Goal: Task Accomplishment & Management: Manage account settings

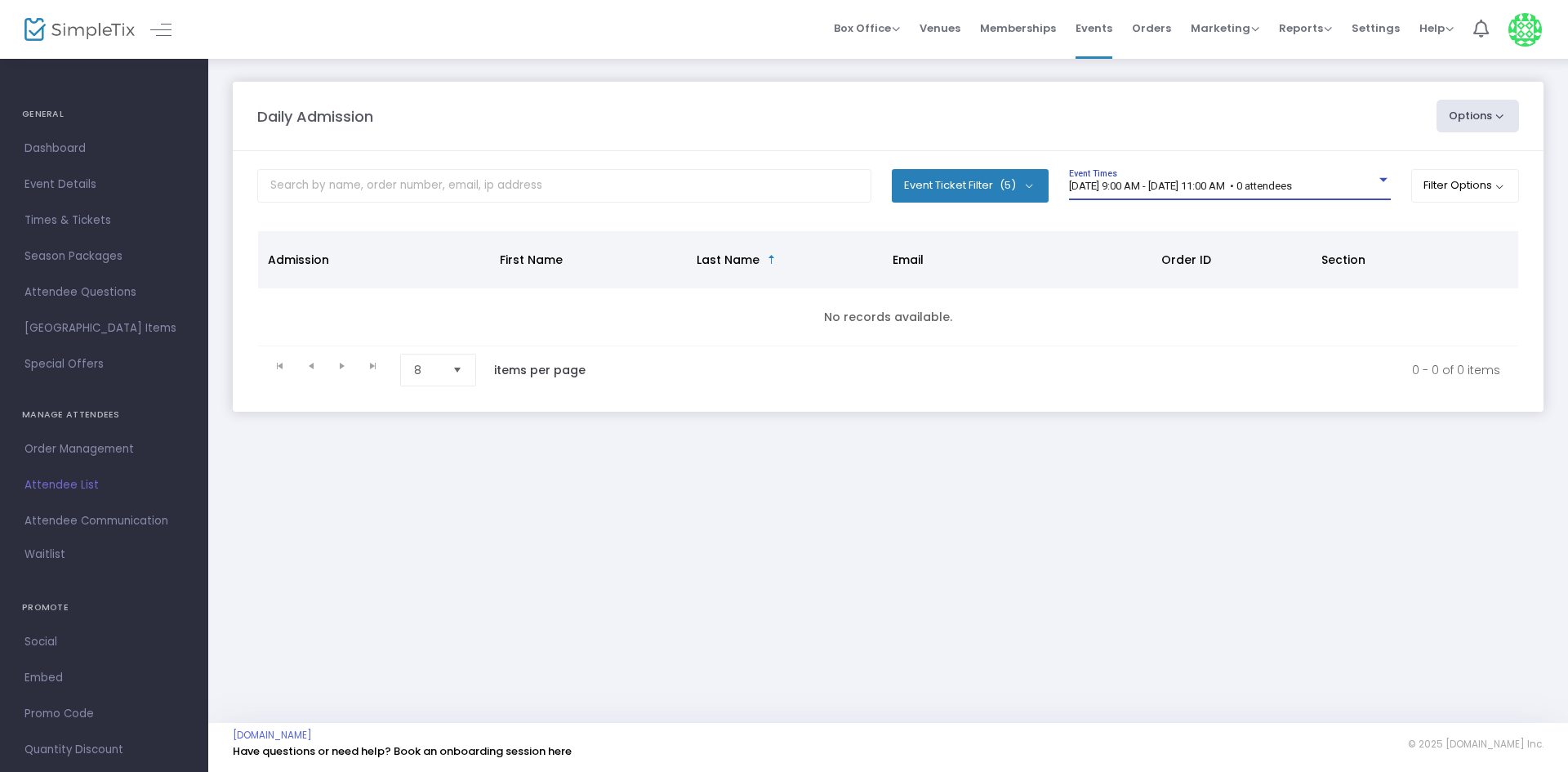
click at [1163, 179] on span "[DATE] 9:00 AM - [DATE] 11:00 AM • 0 attendees" at bounding box center [1180, 185] width 223 height 12
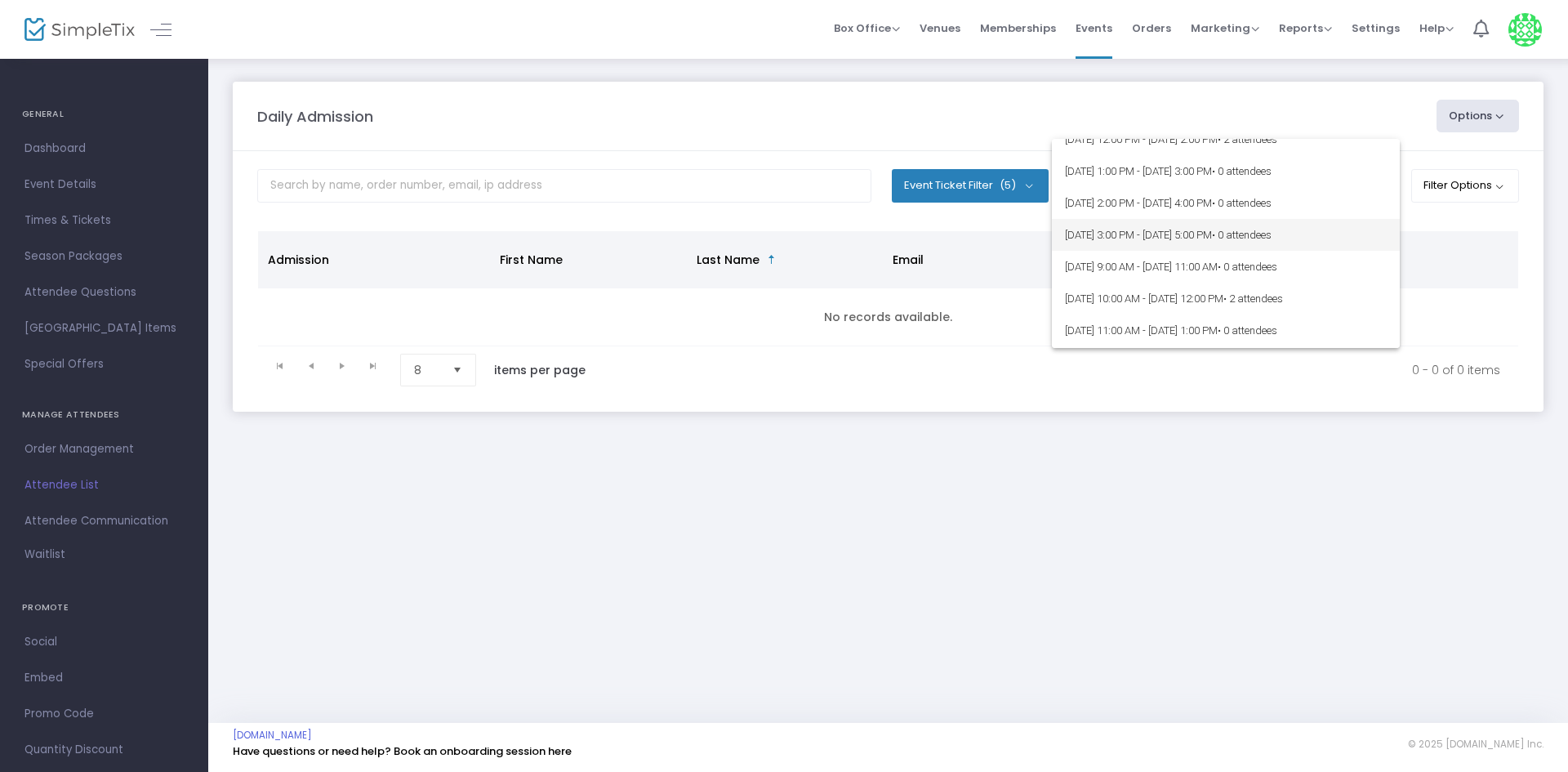
scroll to position [81, 0]
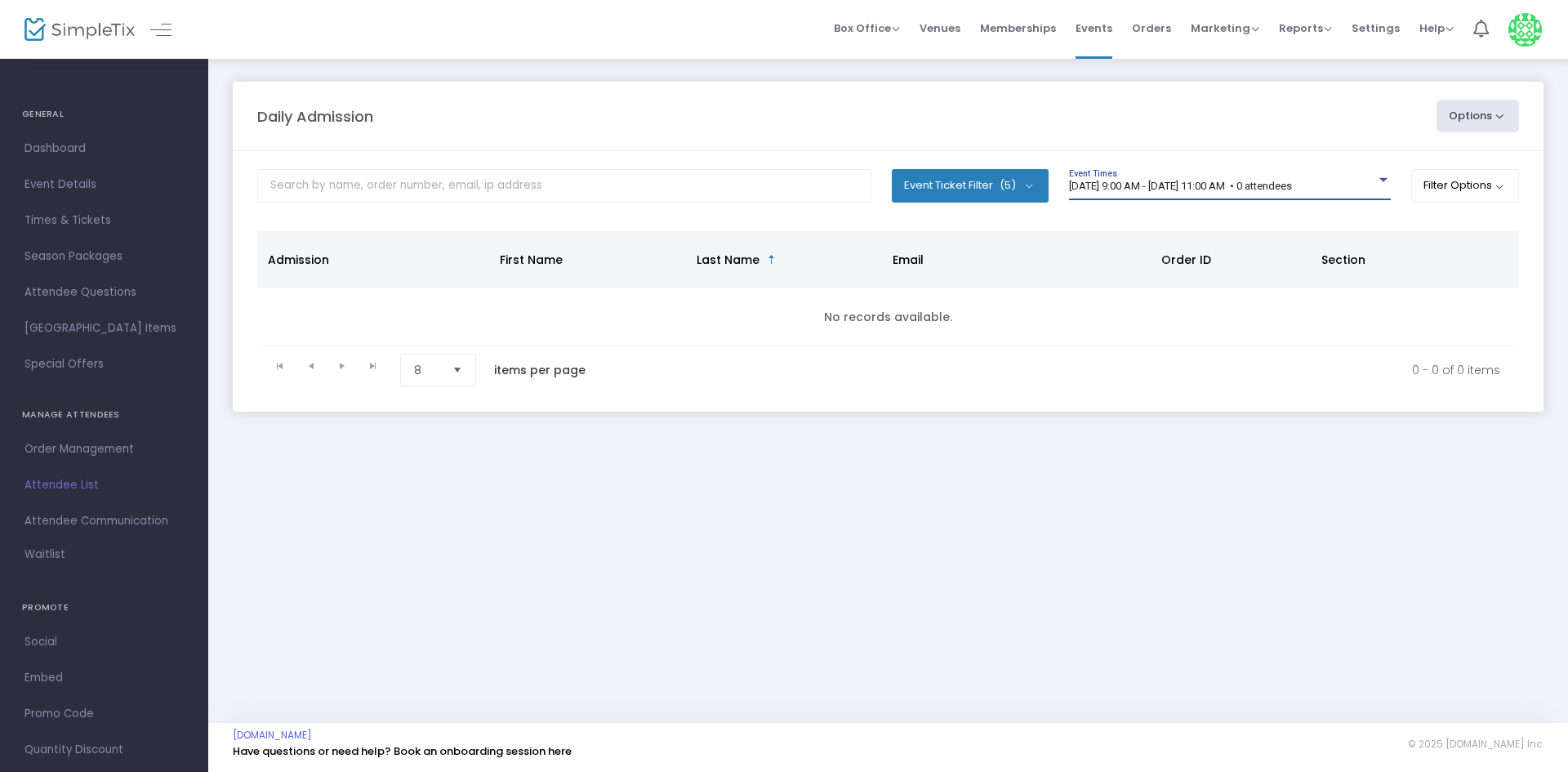
click at [1292, 190] on span "[DATE] 9:00 AM - [DATE] 11:00 AM • 0 attendees" at bounding box center [1180, 185] width 223 height 12
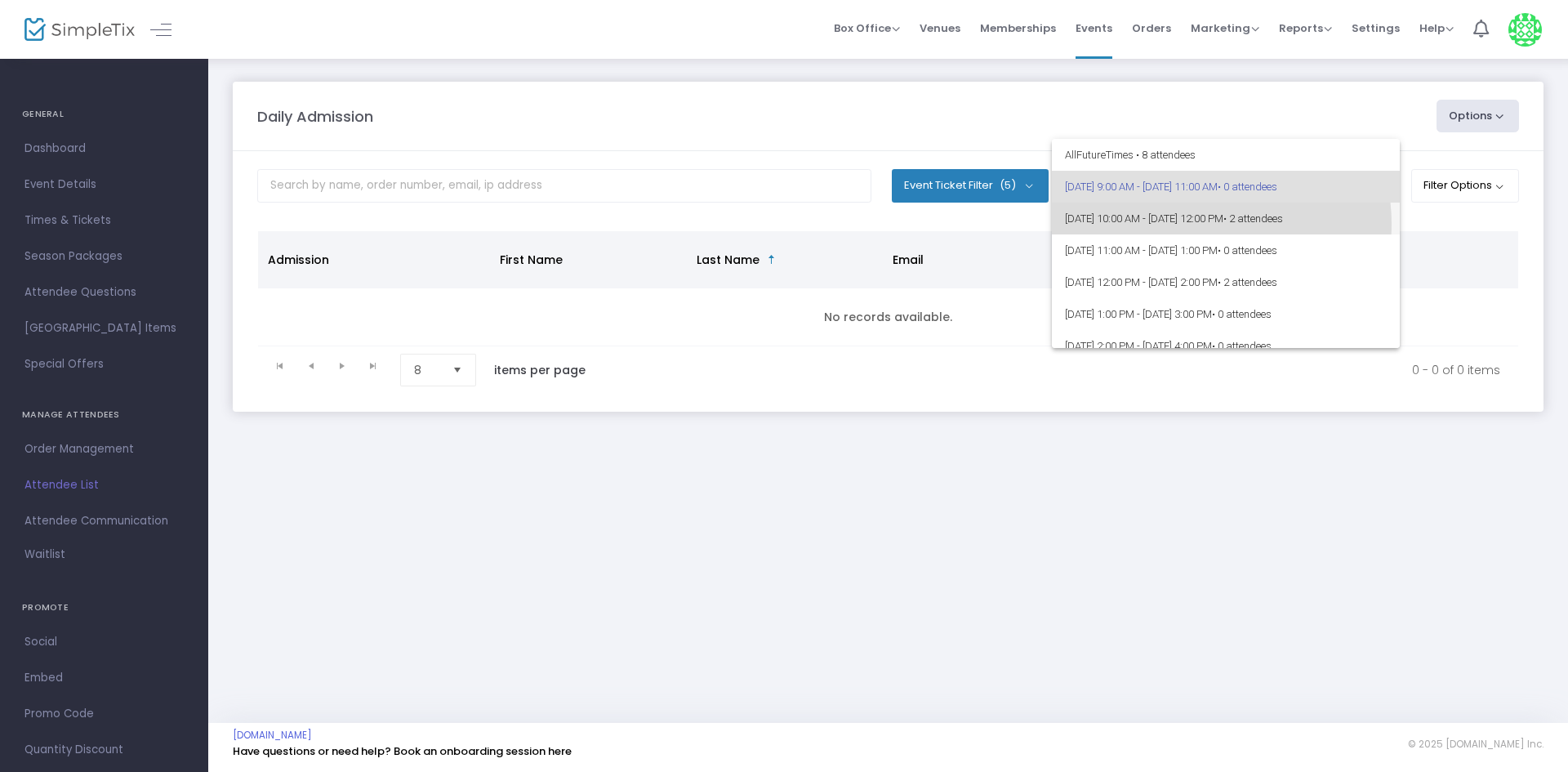
click at [1202, 224] on span "9/14/2025 @ 10:00 AM - 9/14/2025 @ 12:00 PM • 2 attendees" at bounding box center [1226, 219] width 322 height 31
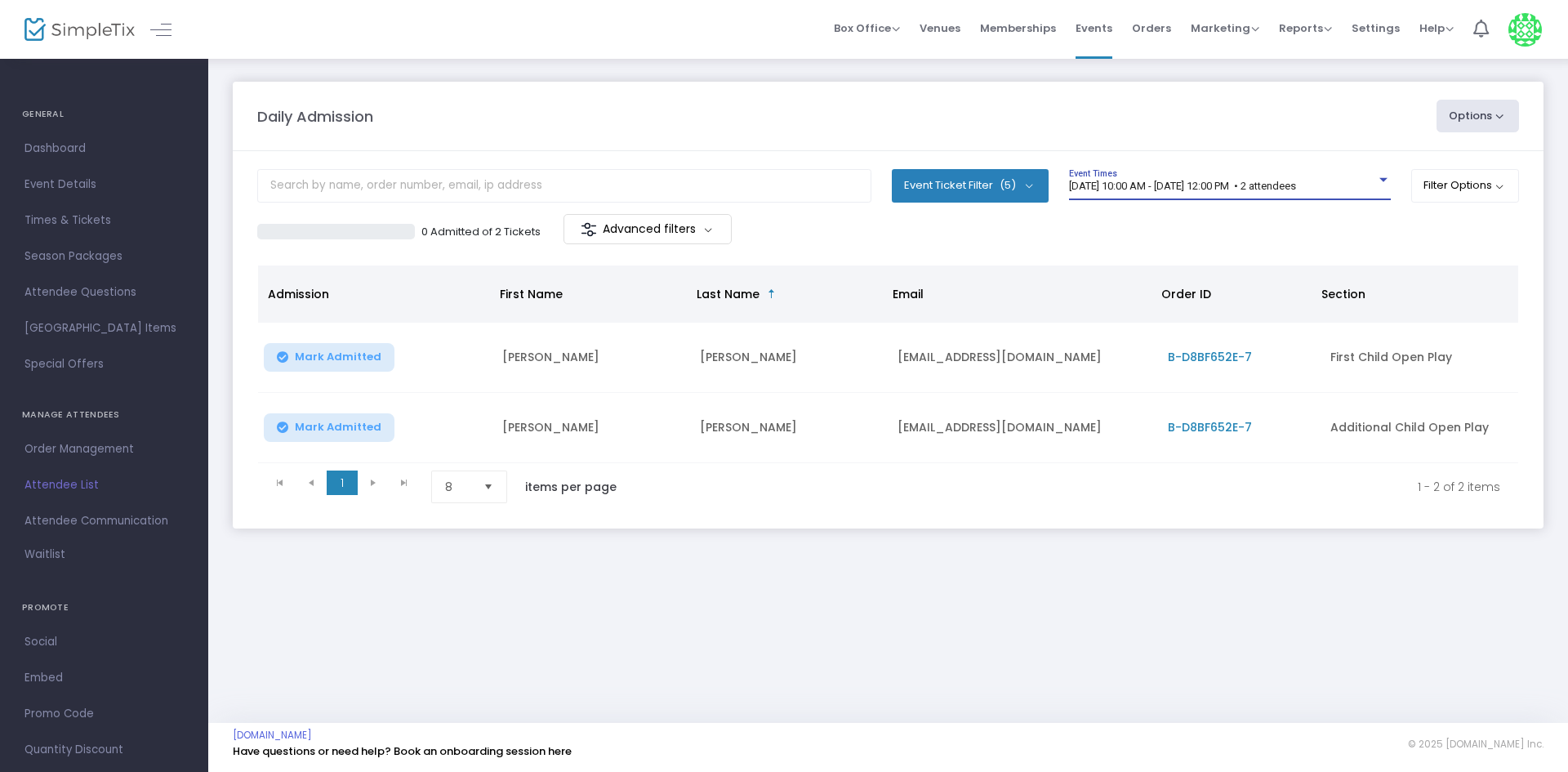
click at [1202, 184] on span "9/14/2025 @ 10:00 AM - 9/14/2025 @ 12:00 PM • 2 attendees" at bounding box center [1182, 185] width 227 height 12
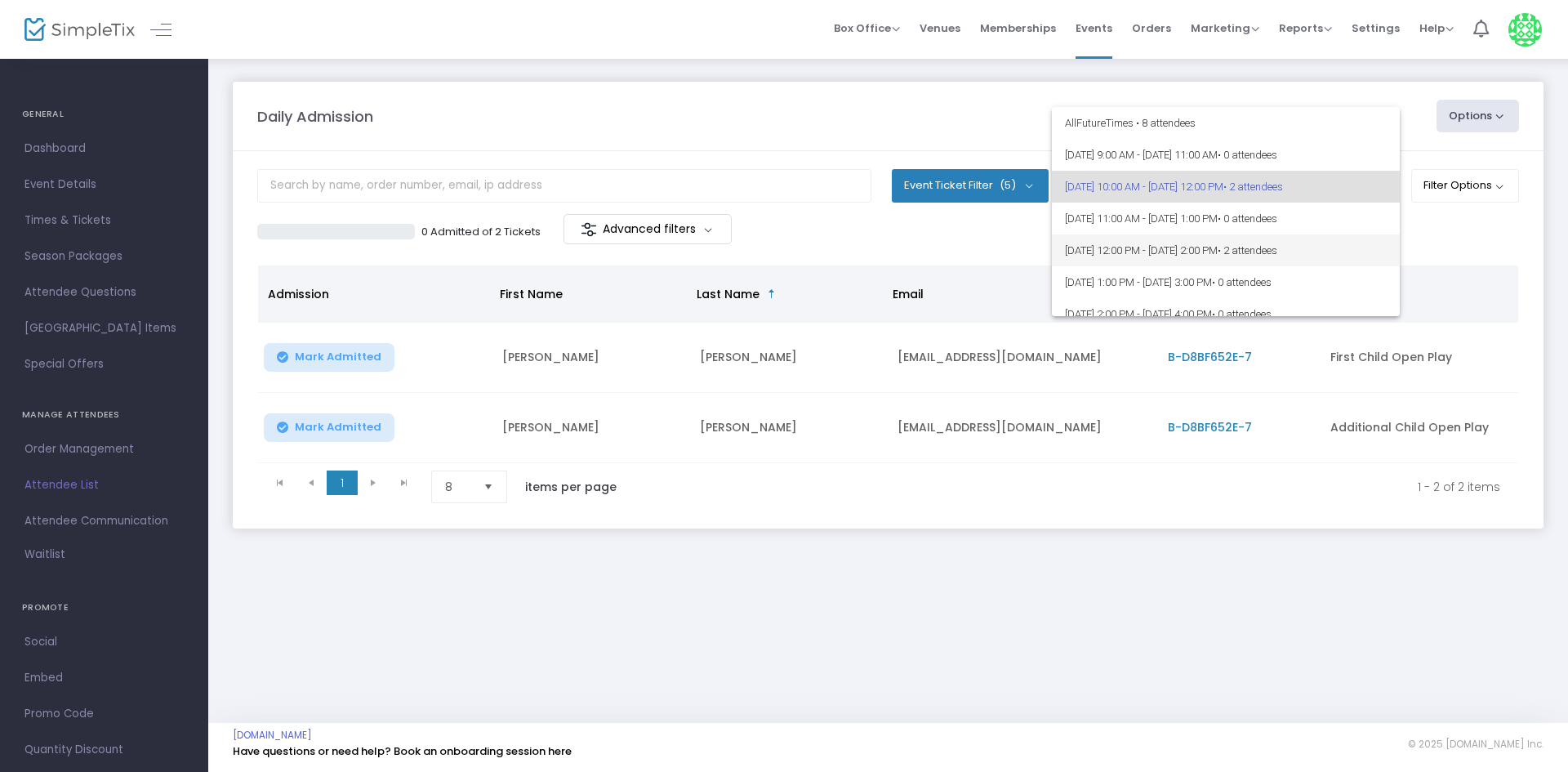
click at [1286, 245] on span "9/14/2025 @ 12:00 PM - 9/14/2025 @ 2:00 PM • 2 attendees" at bounding box center [1226, 250] width 322 height 31
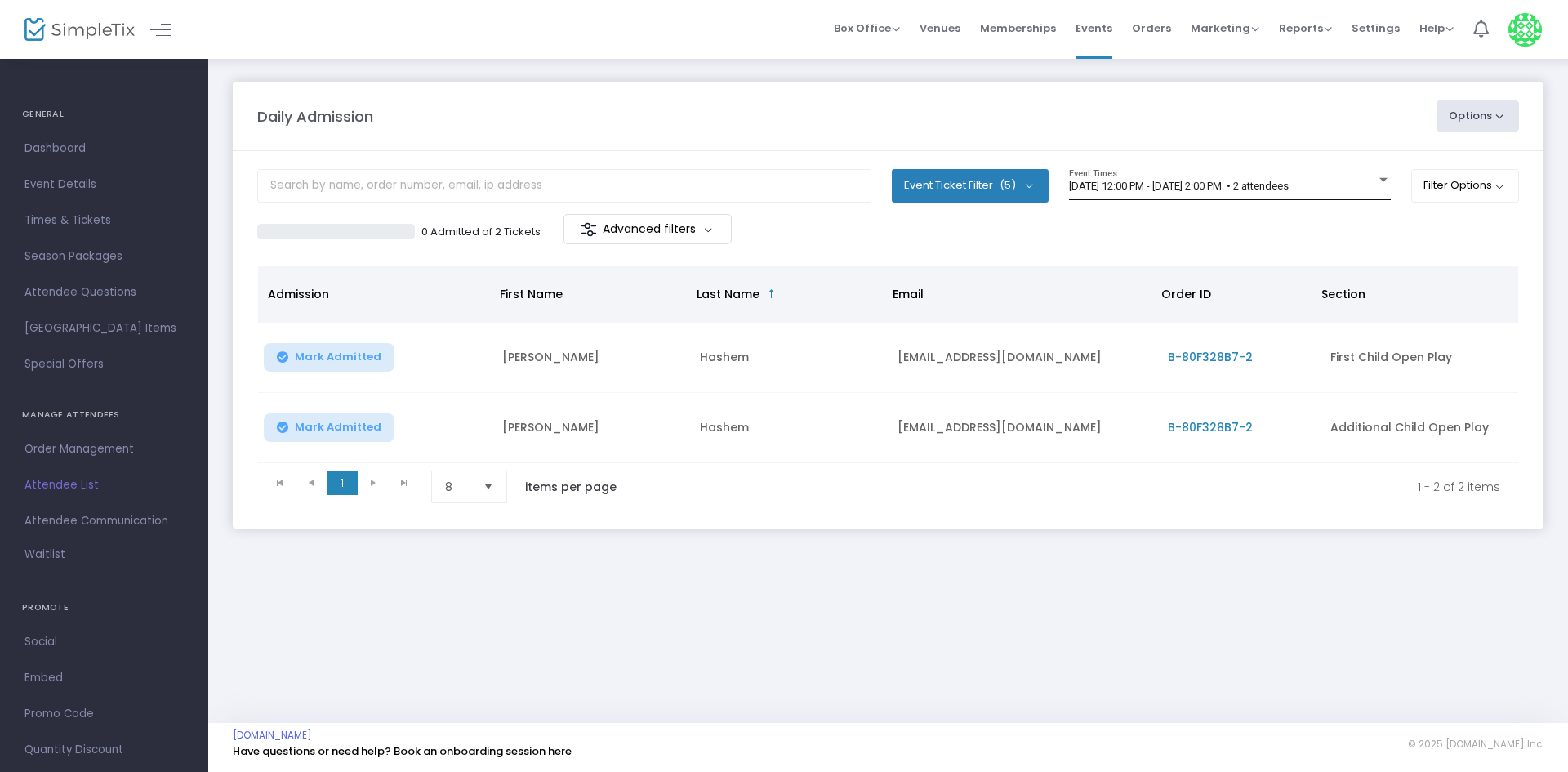
click at [1168, 198] on div "9/14/2025 @ 12:00 PM - 9/14/2025 @ 2:00 PM • 2 attendees Event Times" at bounding box center [1230, 184] width 322 height 31
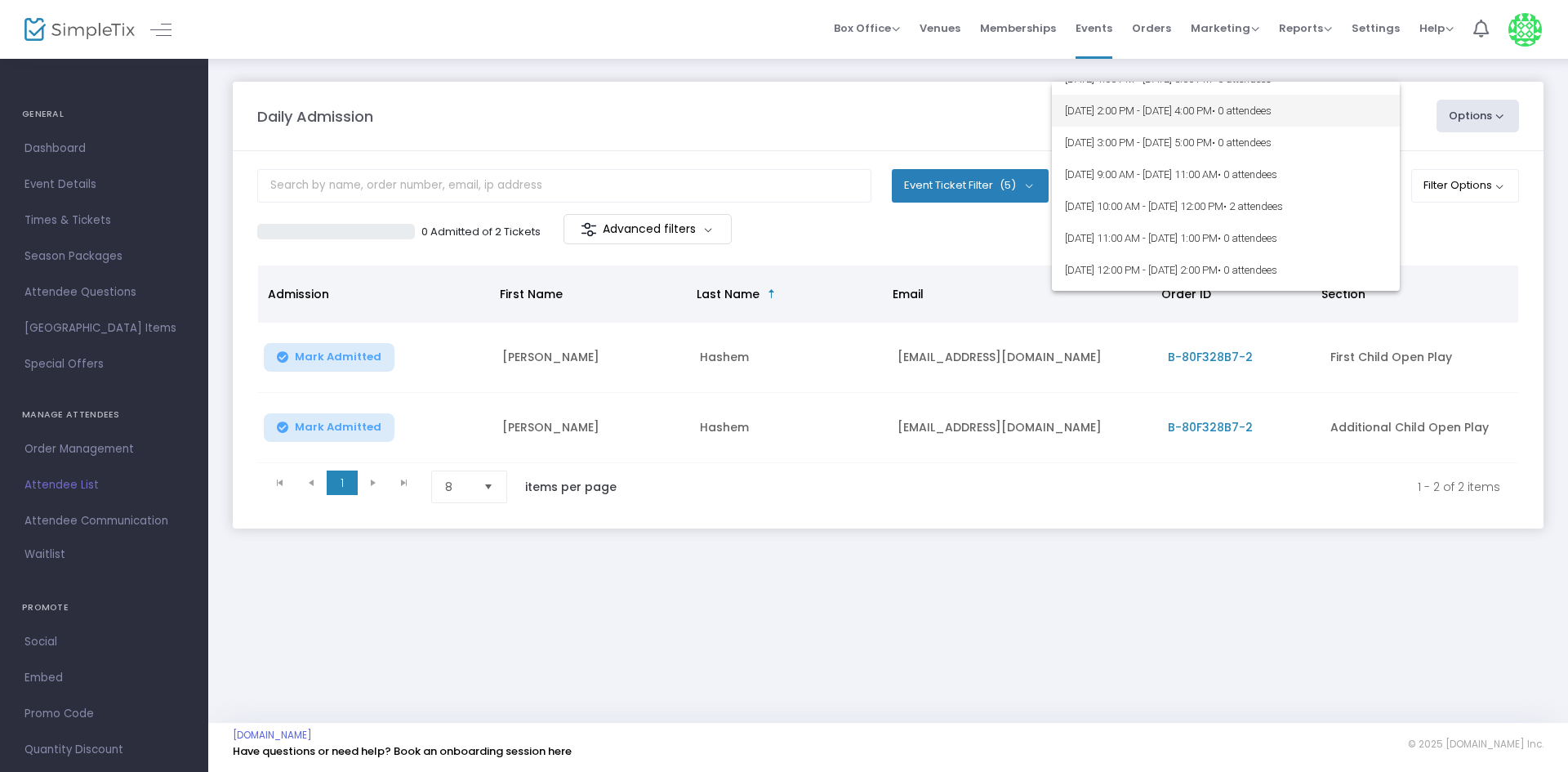
scroll to position [203, 0]
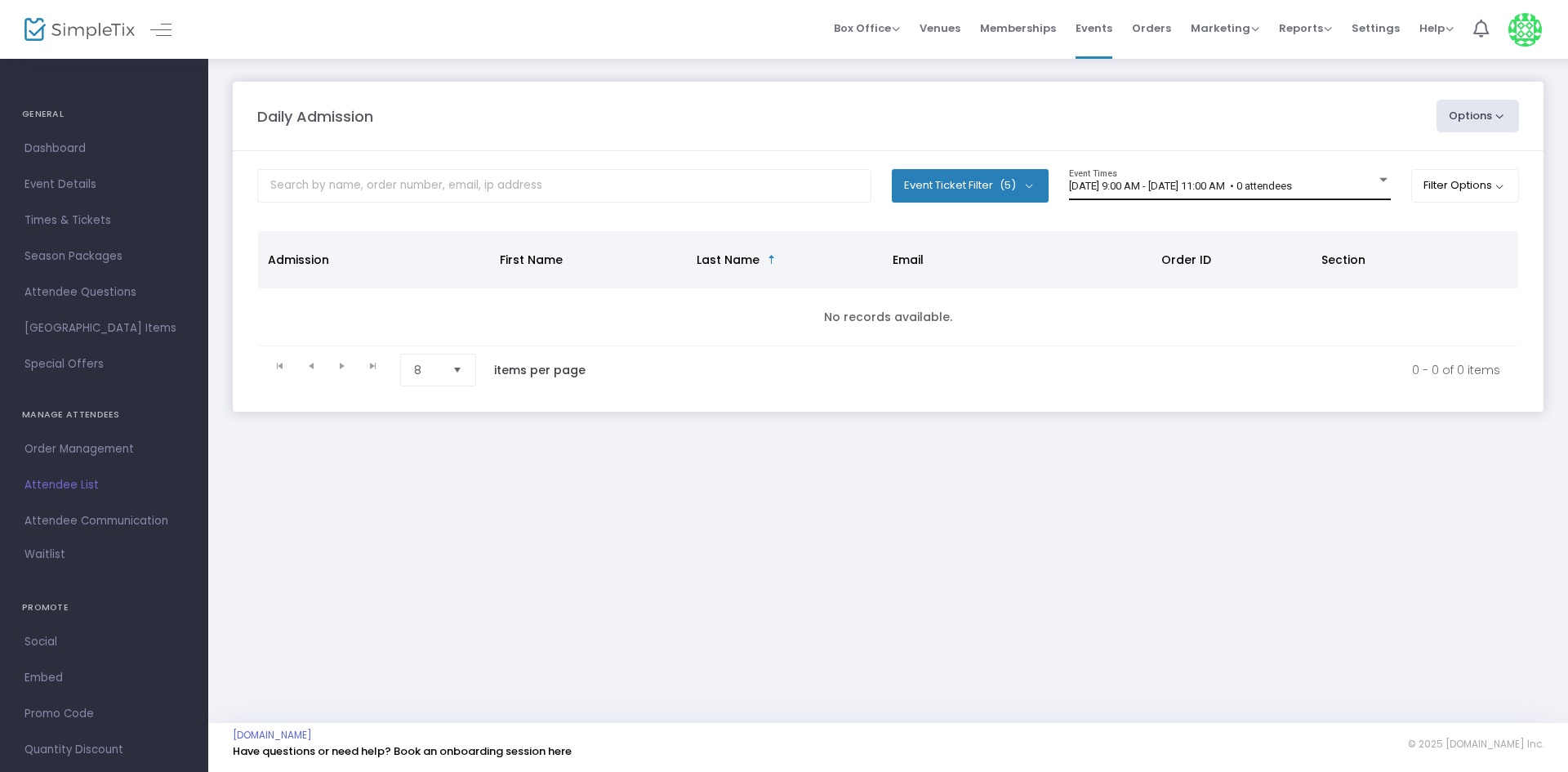
click at [1164, 173] on div "9/14/2025 @ 9:00 AM - 9/14/2025 @ 11:00 AM • 0 attendees Event Times" at bounding box center [1230, 184] width 322 height 31
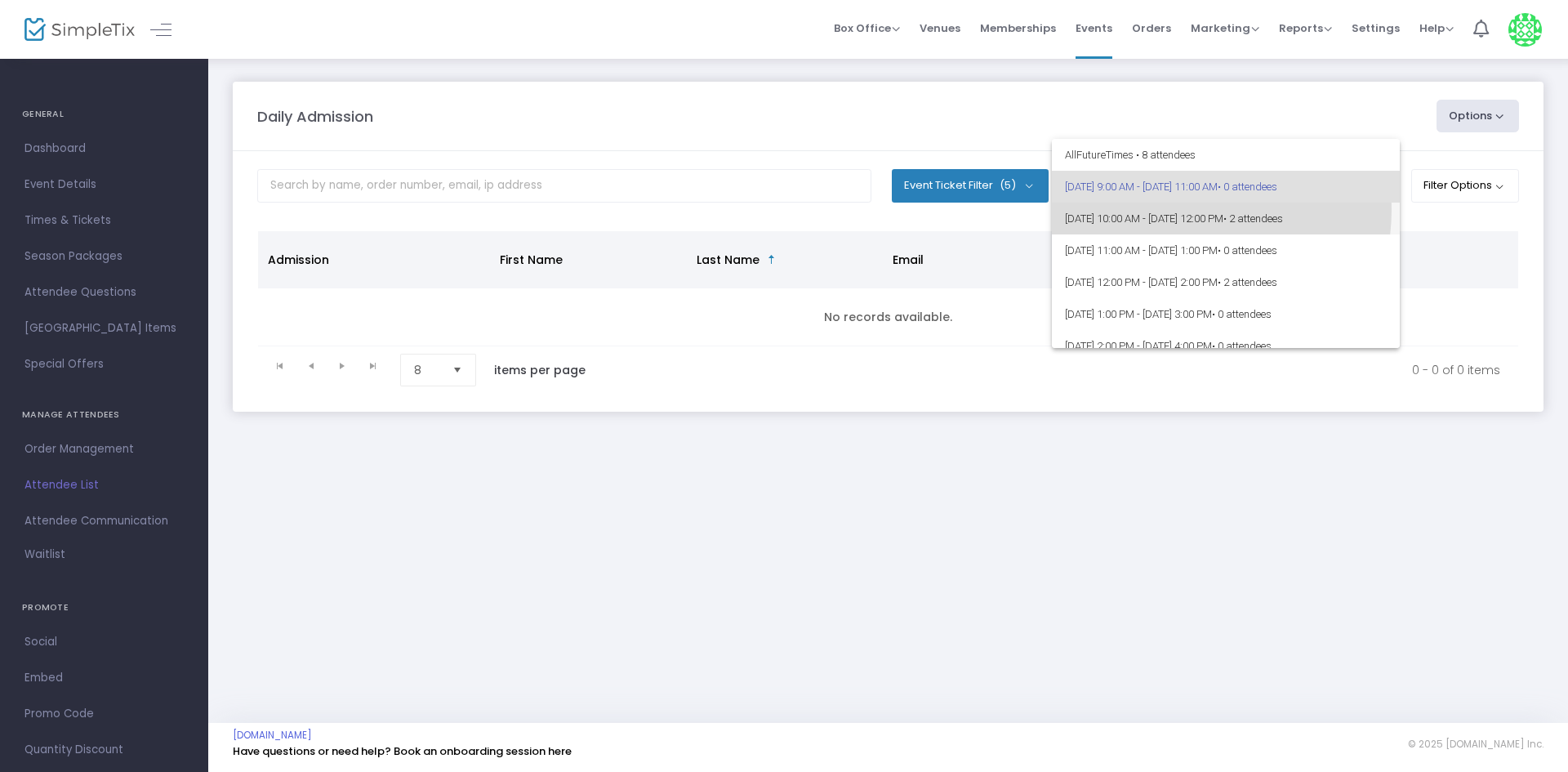
click at [1182, 210] on span "9/14/2025 @ 10:00 AM - 9/14/2025 @ 12:00 PM • 2 attendees" at bounding box center [1226, 219] width 322 height 31
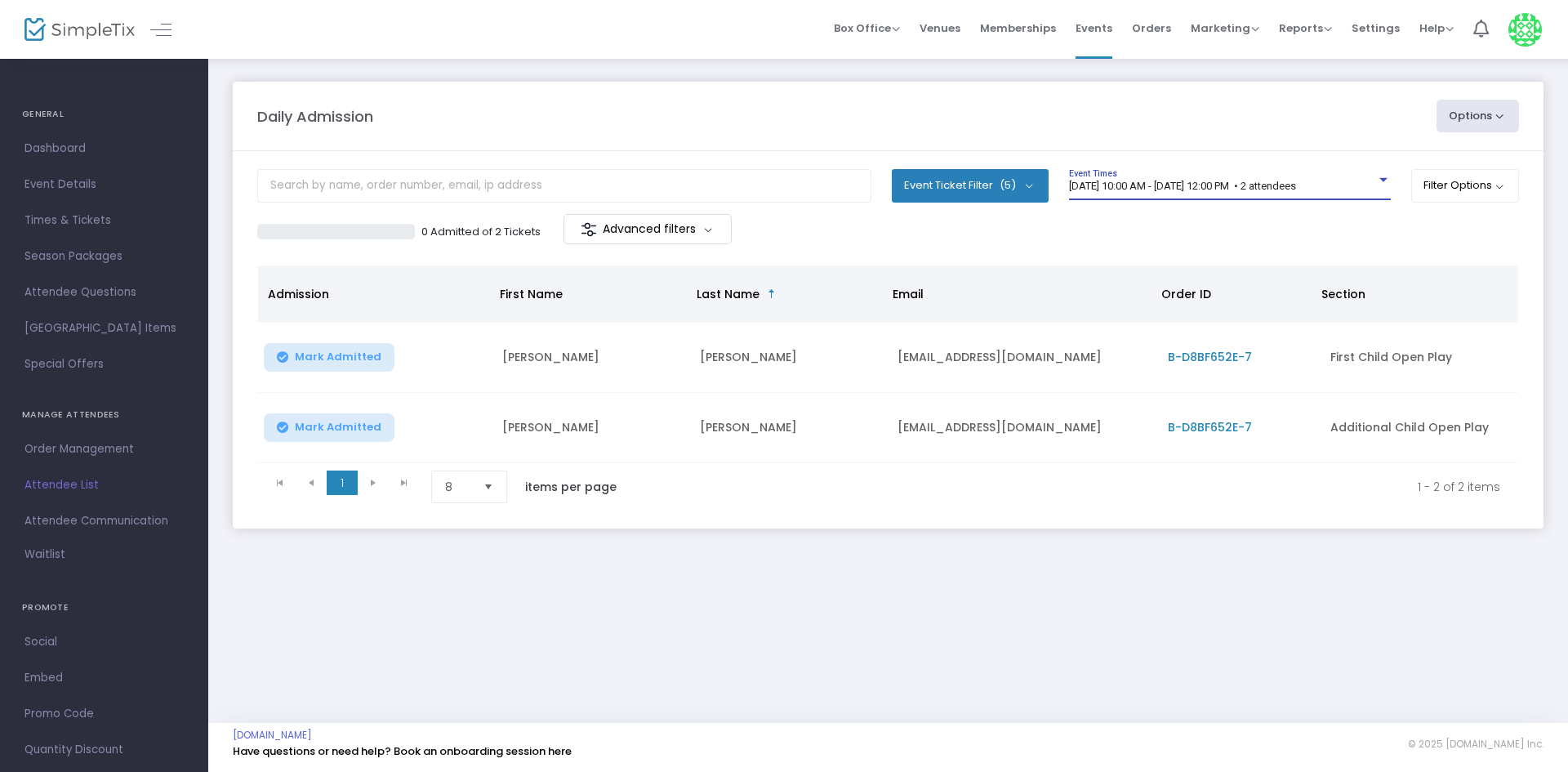
click at [1137, 180] on span "9/14/2025 @ 10:00 AM - 9/14/2025 @ 12:00 PM • 2 attendees" at bounding box center [1182, 185] width 227 height 12
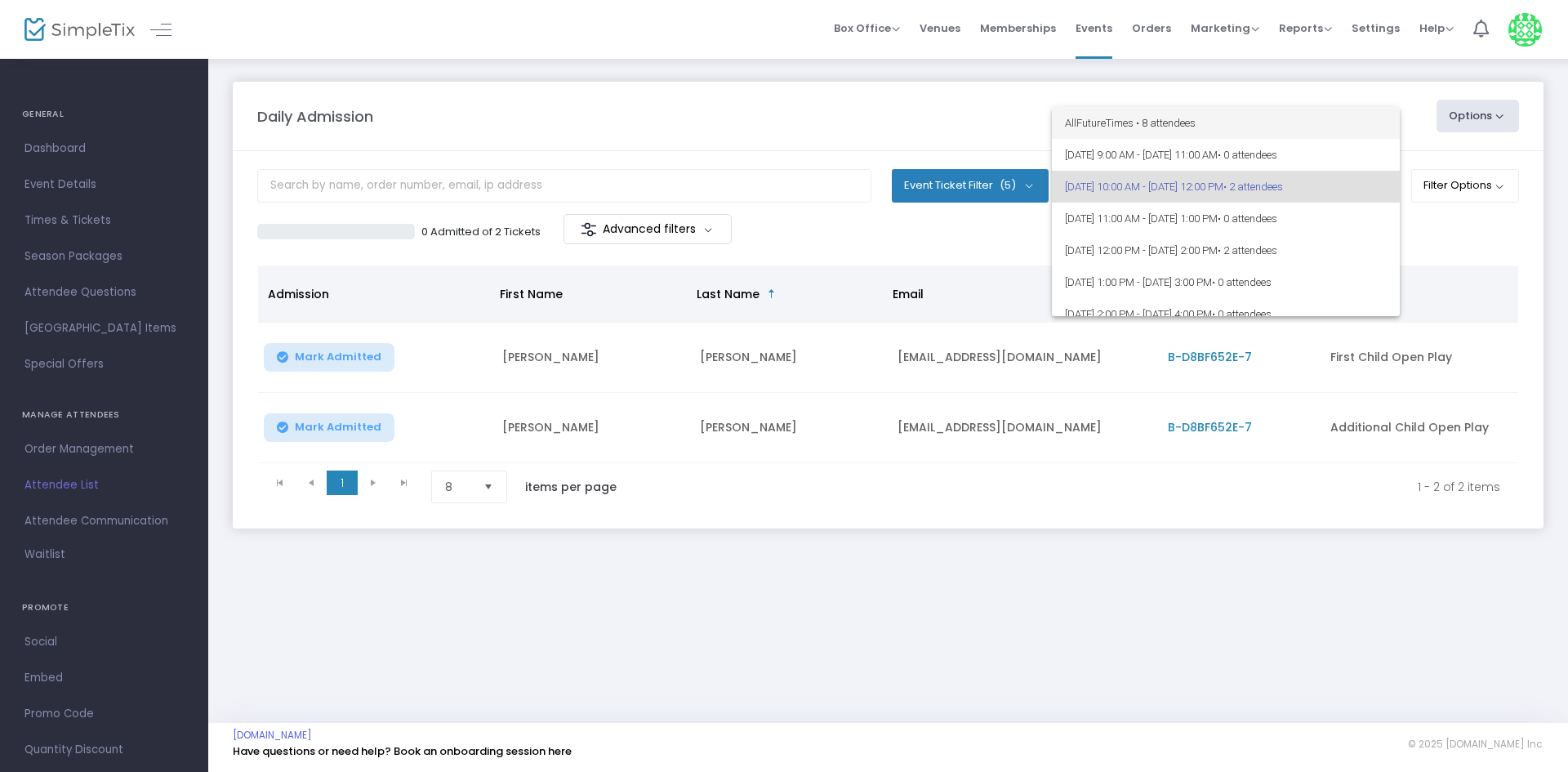
click at [1166, 124] on span "All Future Times • 8 attendees" at bounding box center [1226, 122] width 322 height 31
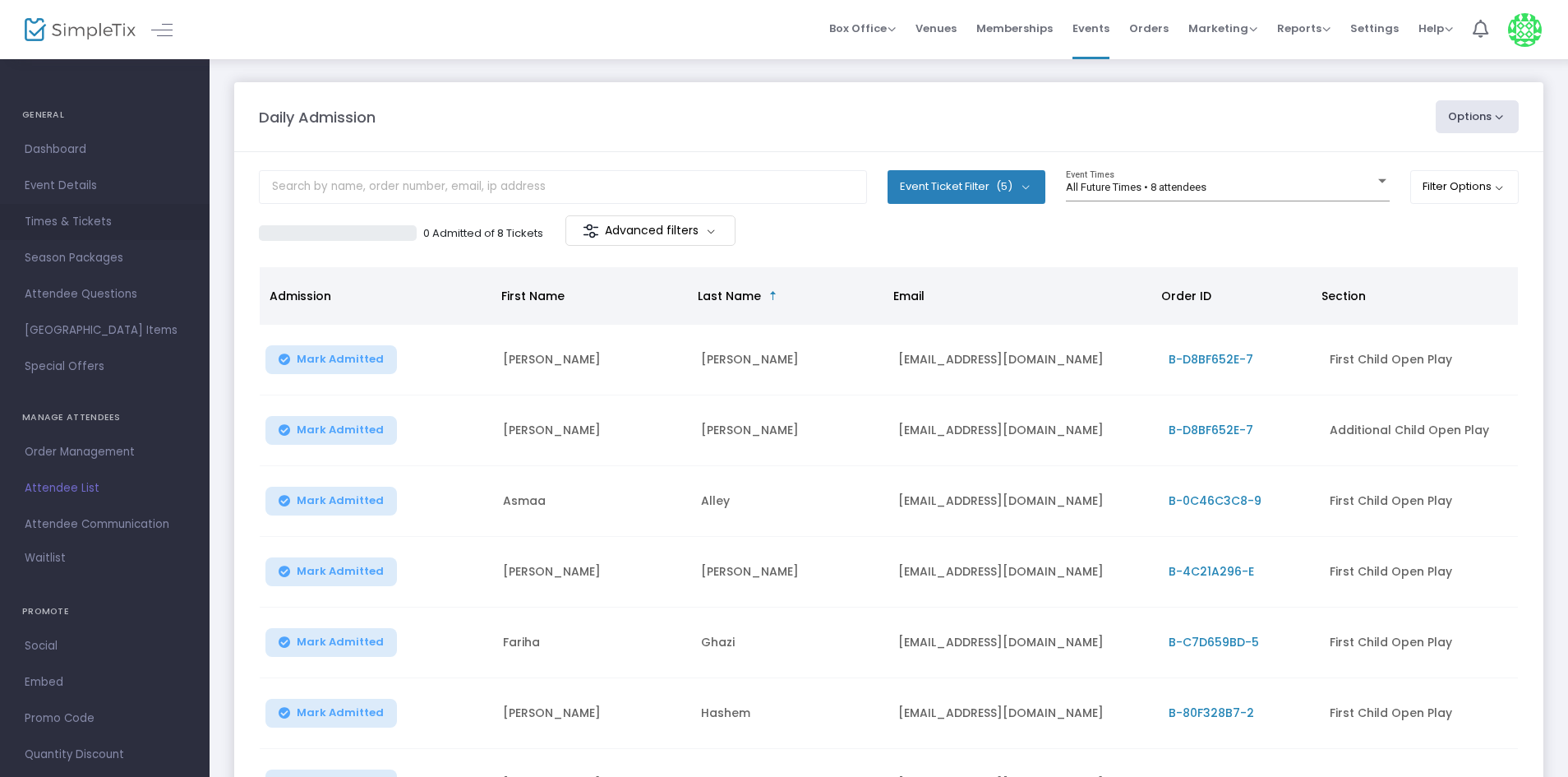
click at [77, 219] on span "Times & Tickets" at bounding box center [105, 222] width 160 height 21
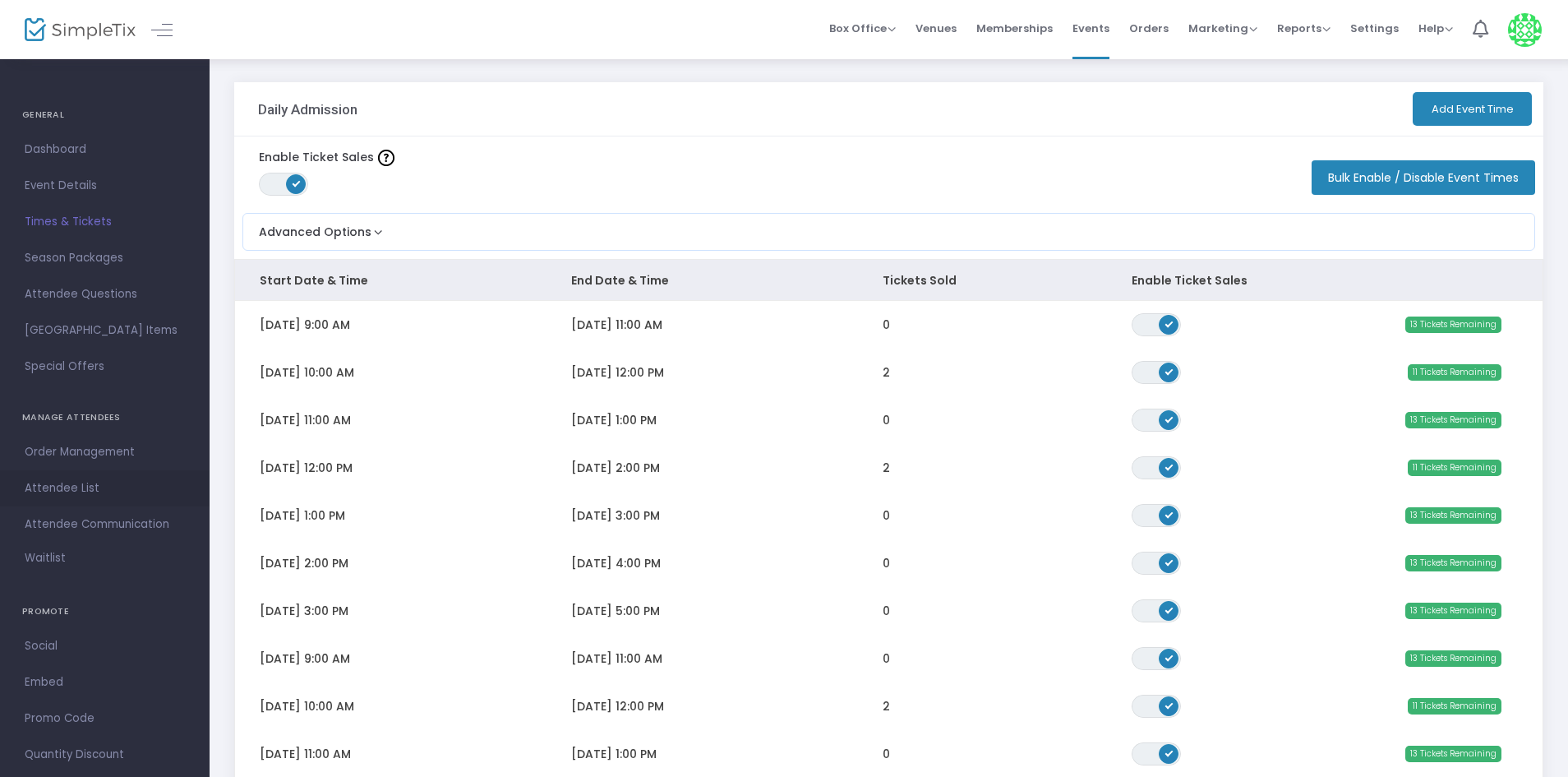
click at [108, 481] on span "Attendee List" at bounding box center [105, 488] width 160 height 21
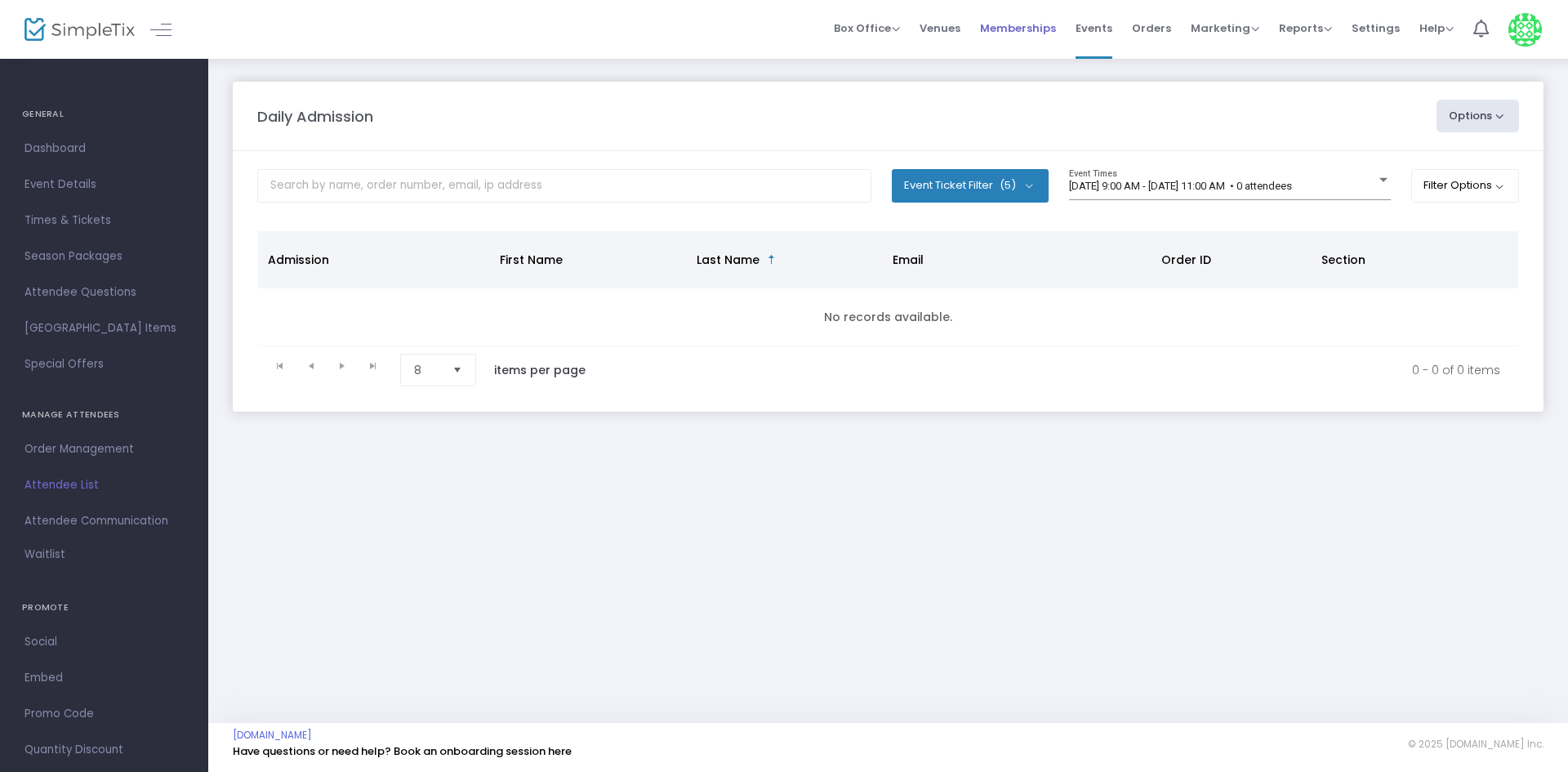
click at [1056, 25] on span "Memberships" at bounding box center [1018, 28] width 76 height 42
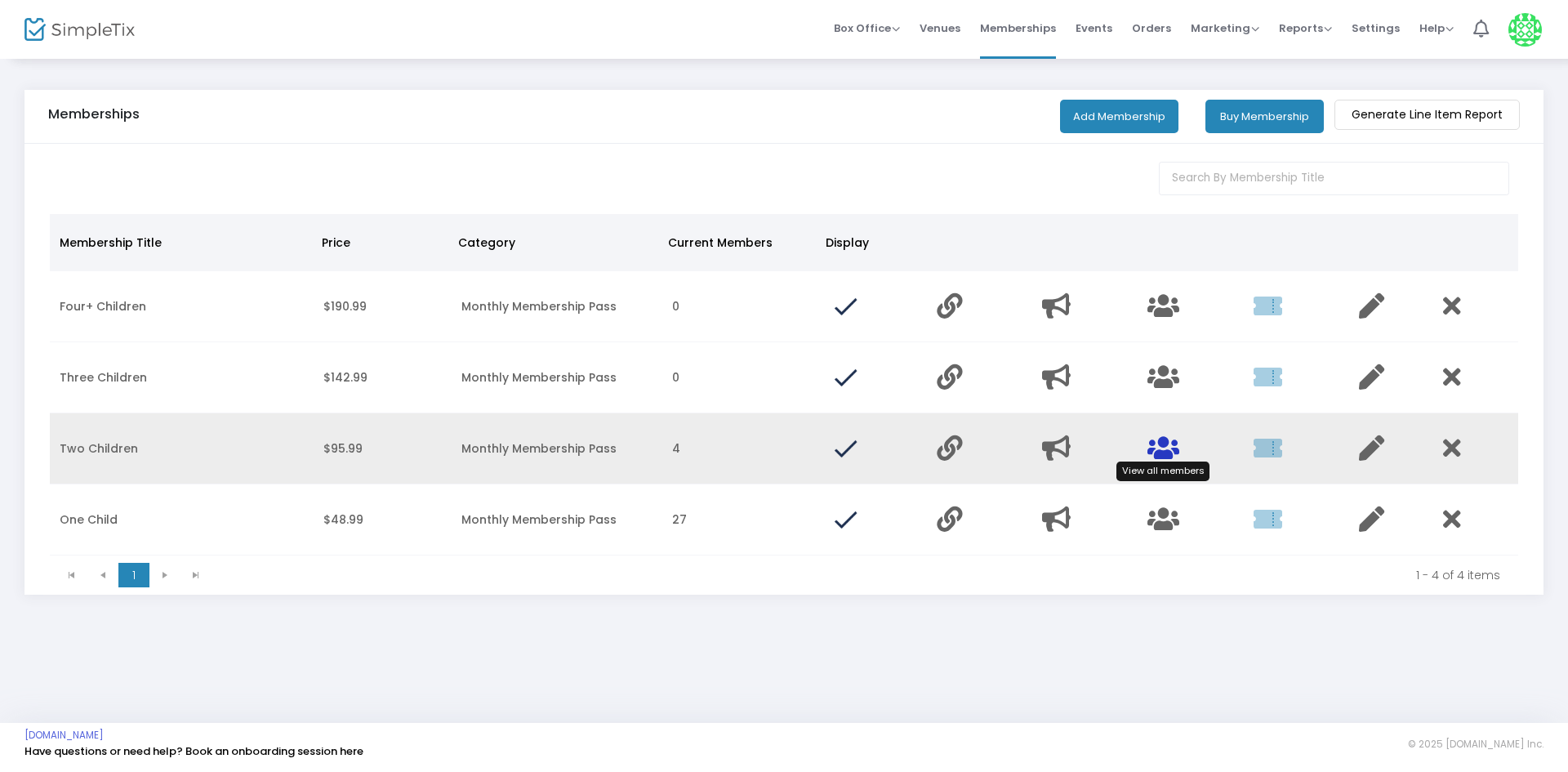
click at [1155, 449] on icon "Data table" at bounding box center [1163, 448] width 31 height 25
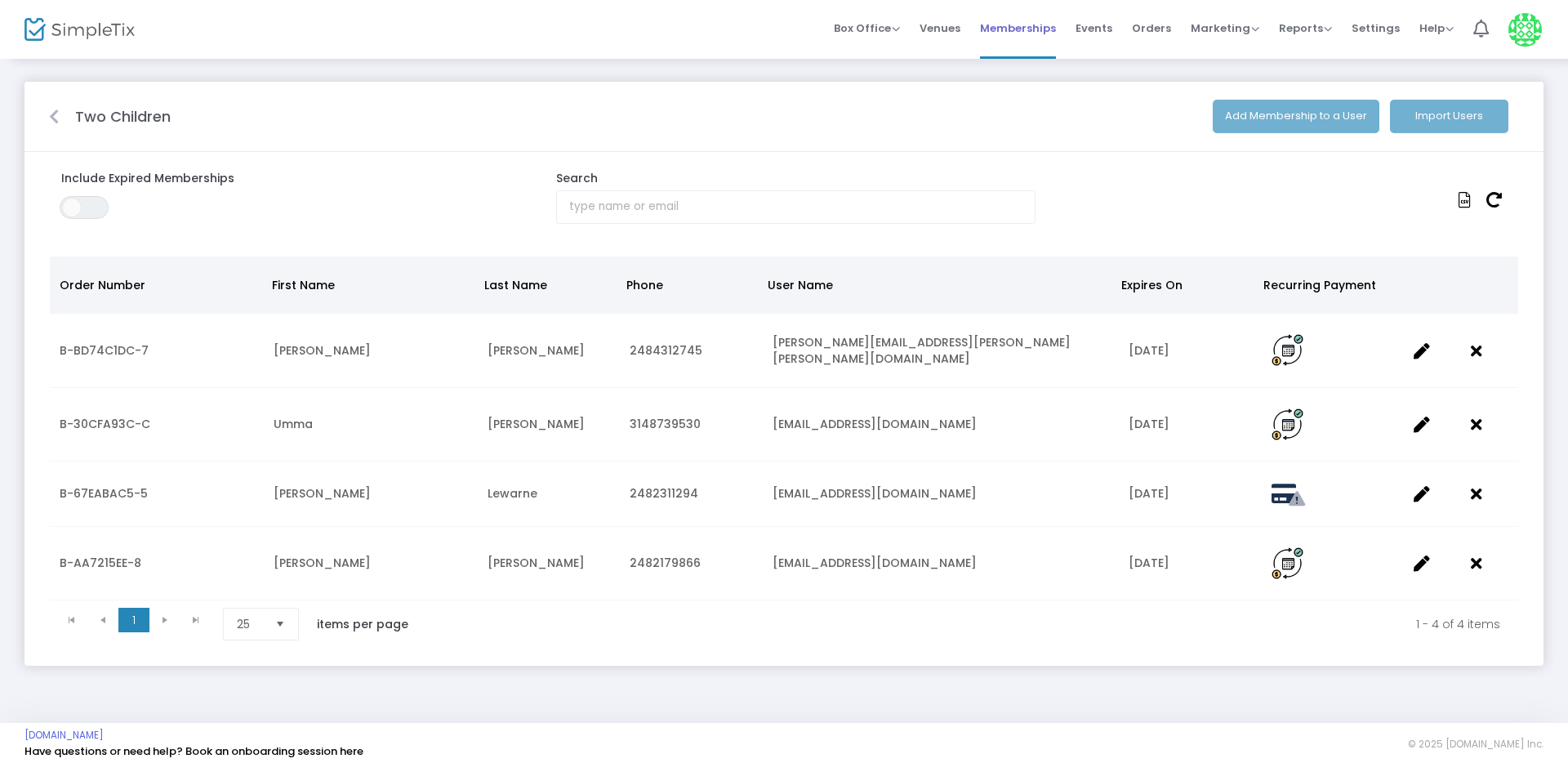
click at [1028, 38] on span "Memberships" at bounding box center [1018, 28] width 76 height 42
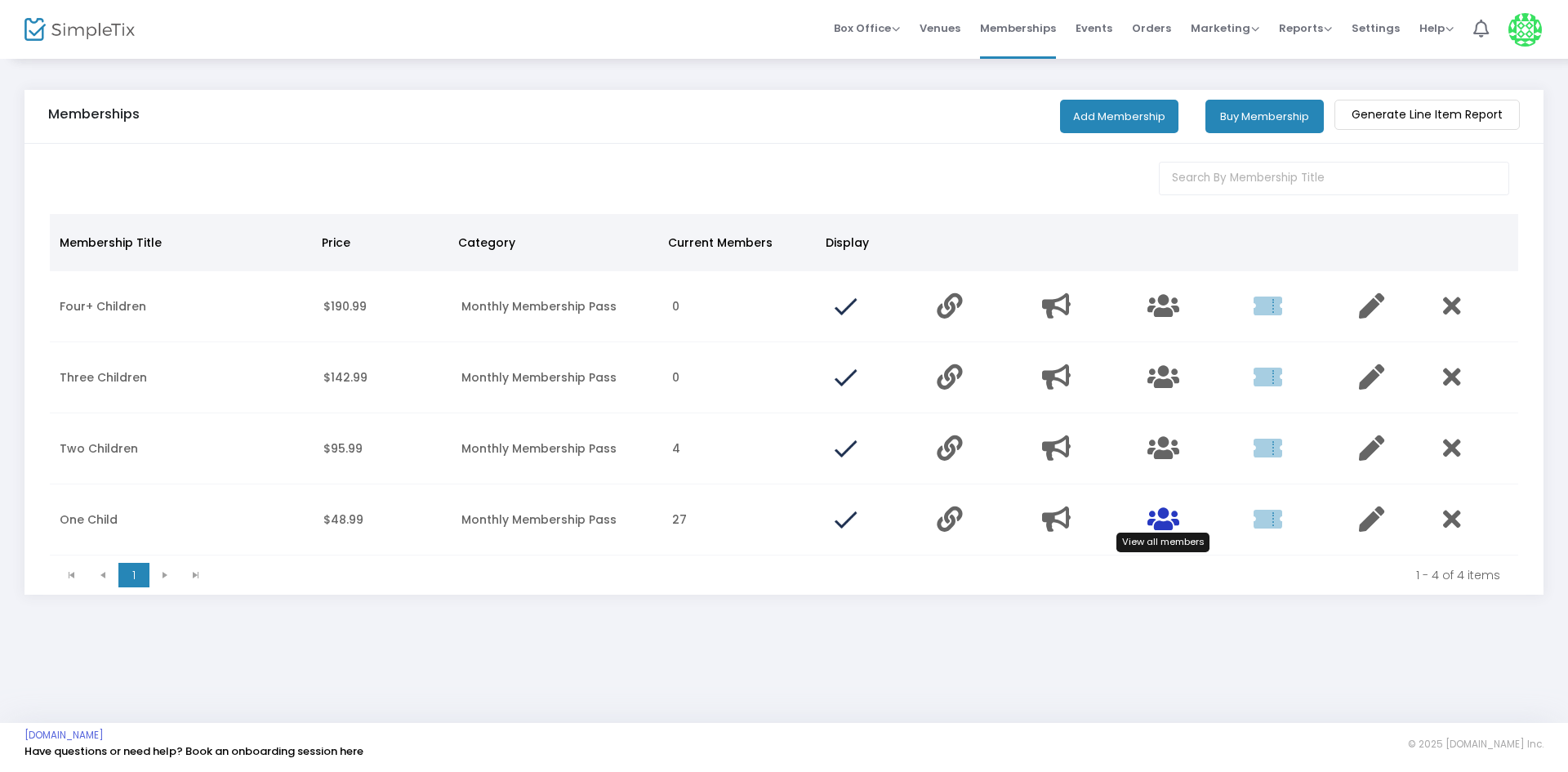
click at [1161, 518] on icon "Data table" at bounding box center [1163, 518] width 31 height 25
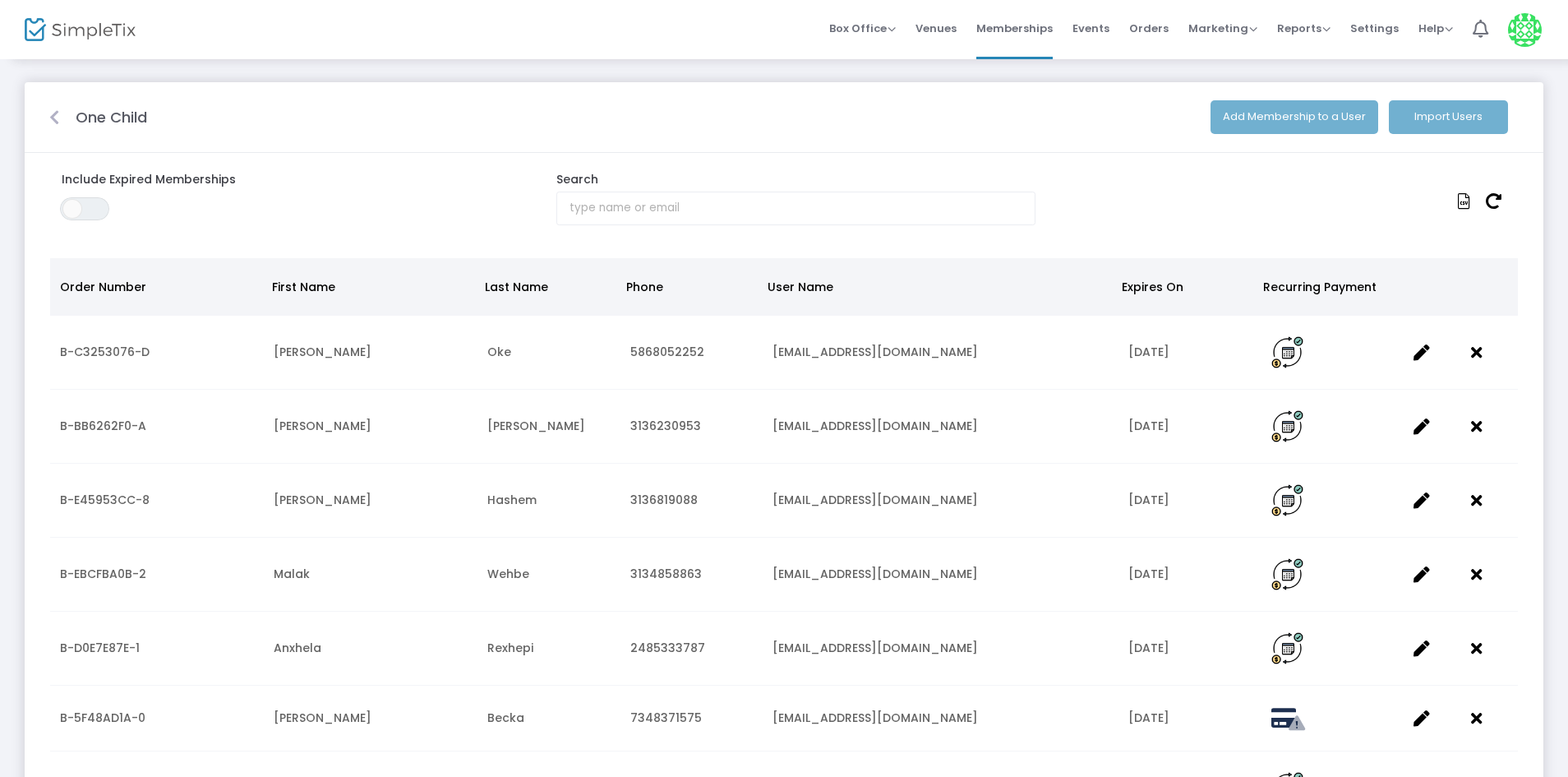
click at [88, 195] on div "Include Expired Memberships ON OFF" at bounding box center [289, 198] width 495 height 55
click at [78, 202] on span at bounding box center [72, 209] width 19 height 19
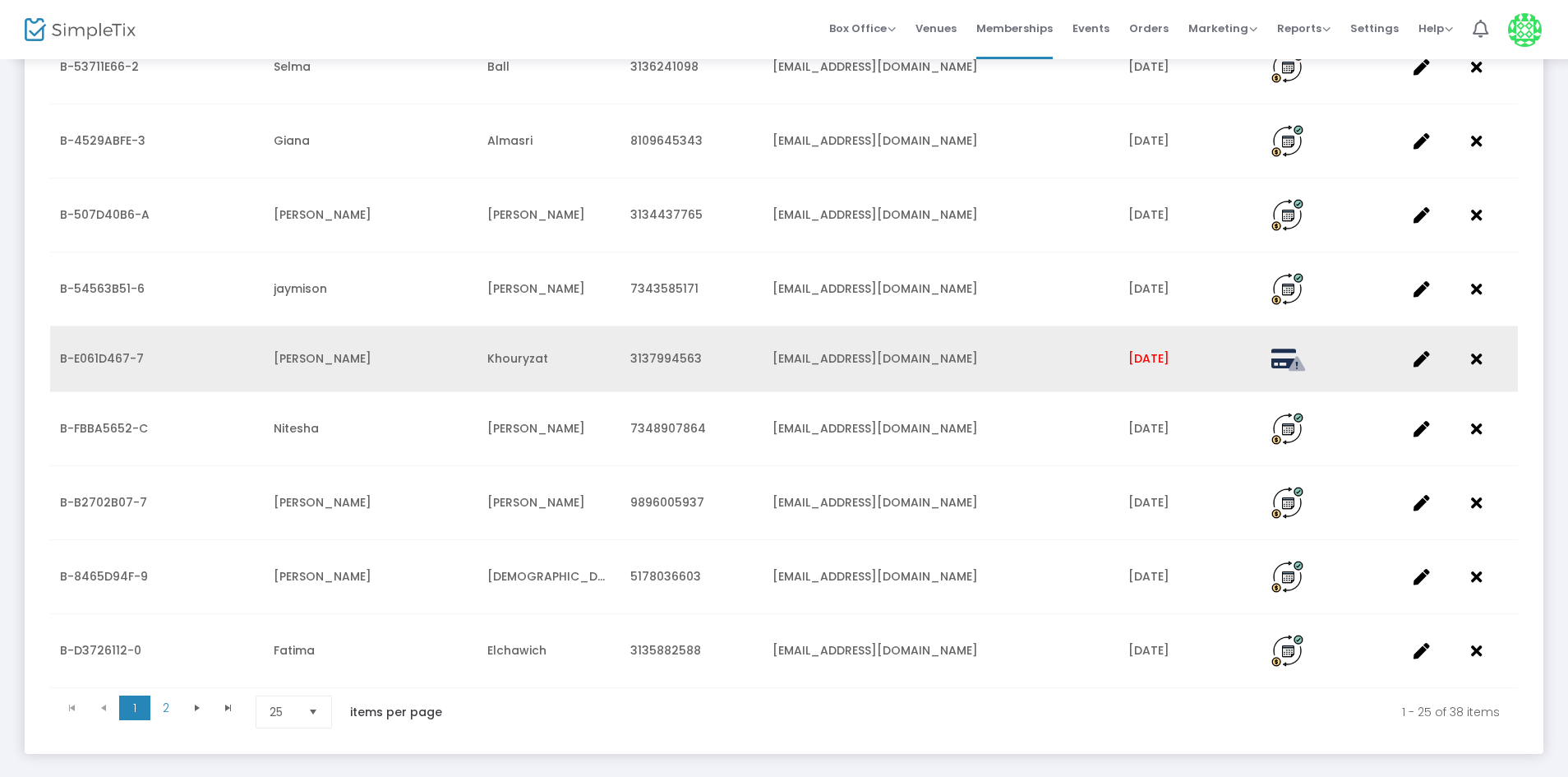
scroll to position [1479, 0]
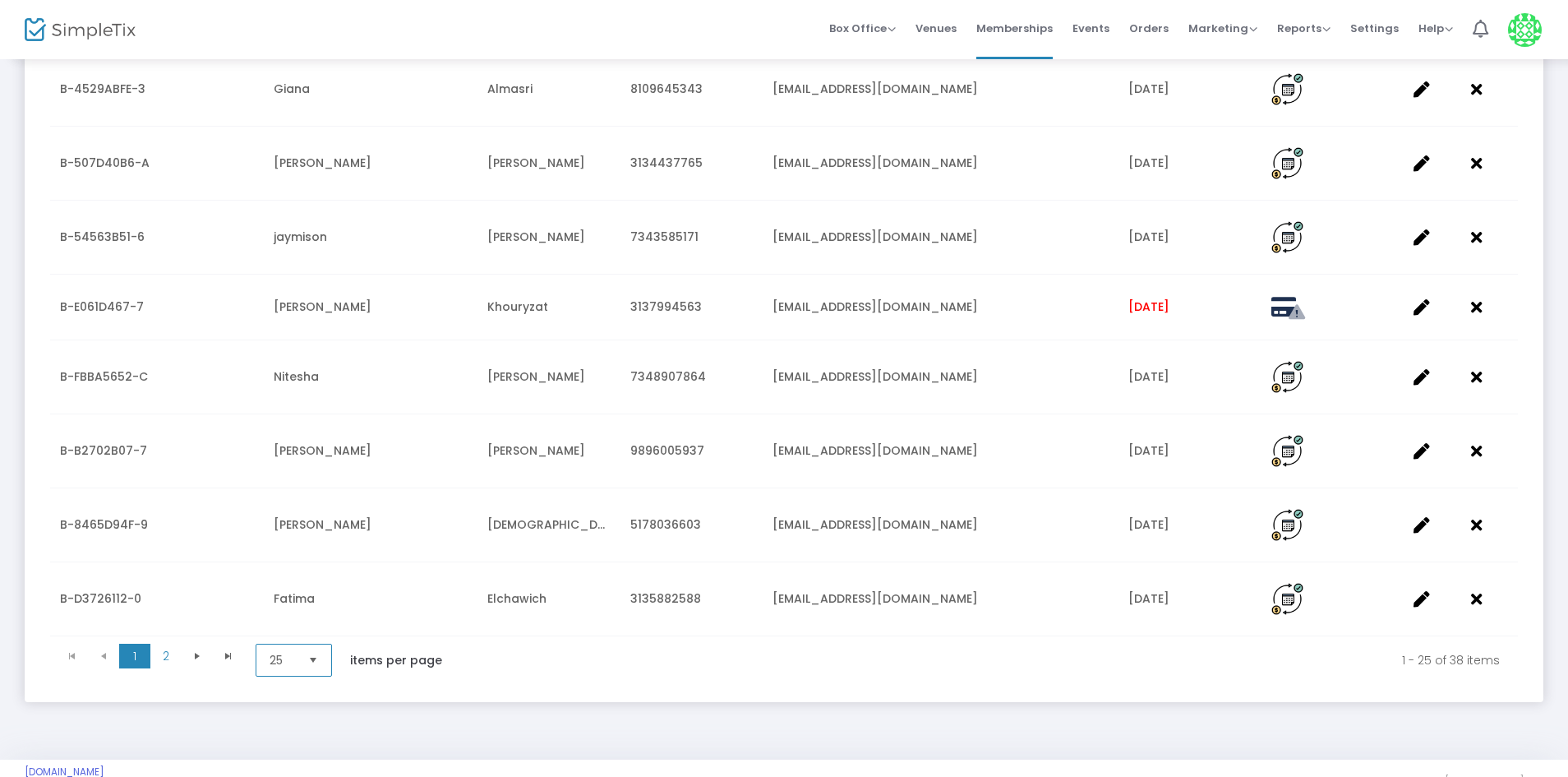
click at [285, 663] on span "25" at bounding box center [282, 659] width 39 height 31
click at [292, 550] on li "50" at bounding box center [296, 555] width 79 height 33
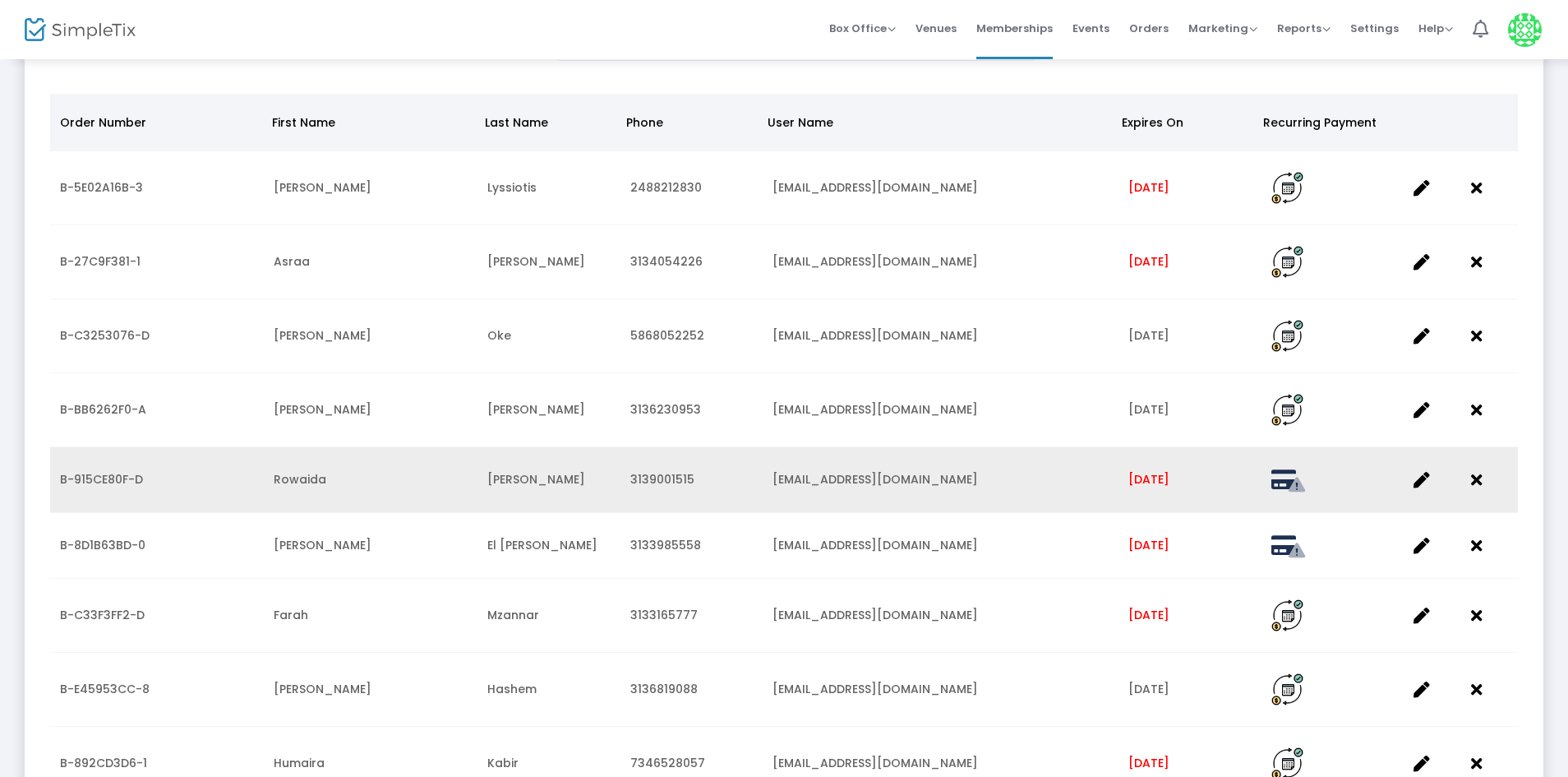
scroll to position [0, 0]
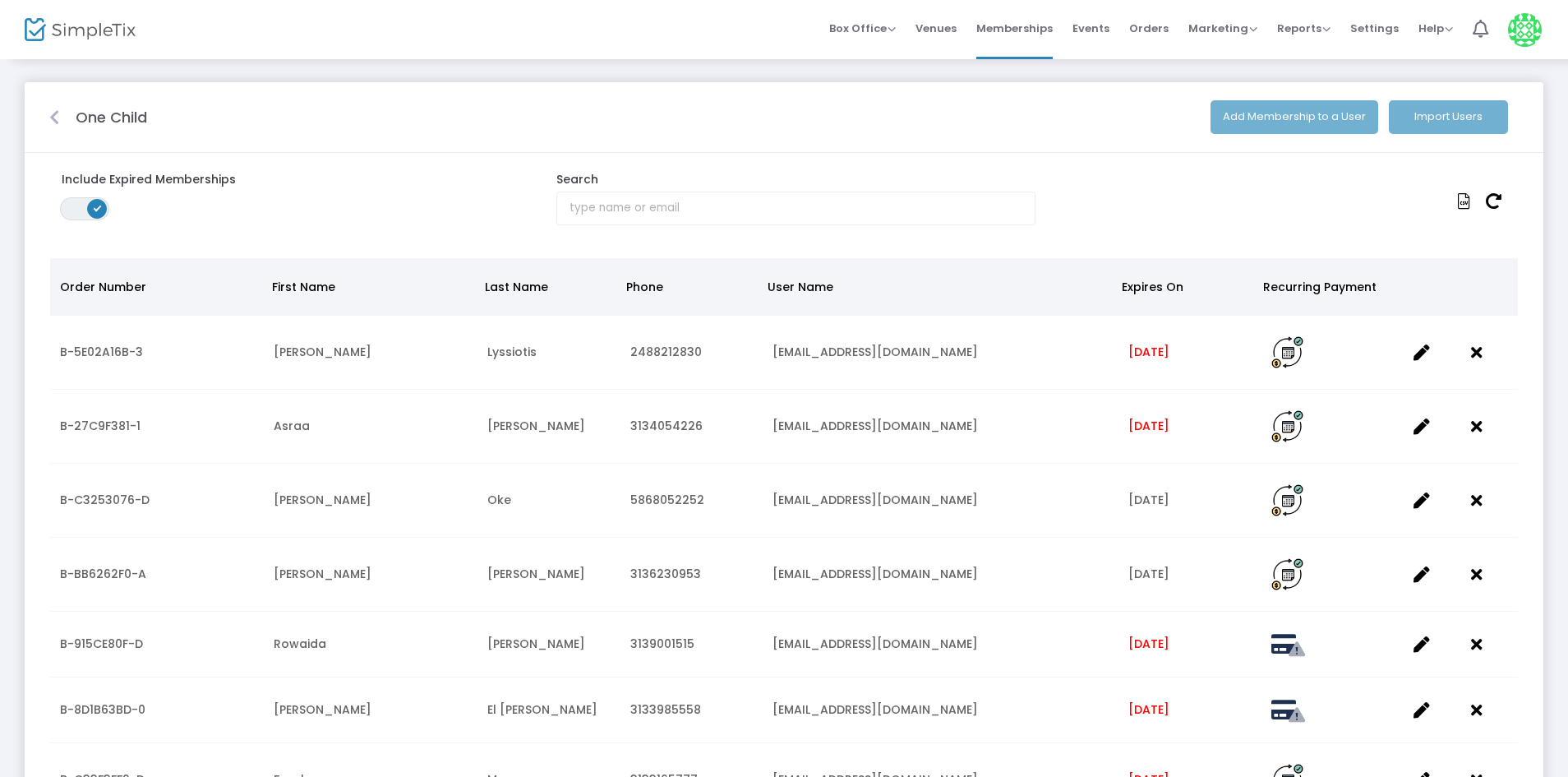
click at [84, 212] on kendo-switch "ON OFF" at bounding box center [84, 209] width 49 height 23
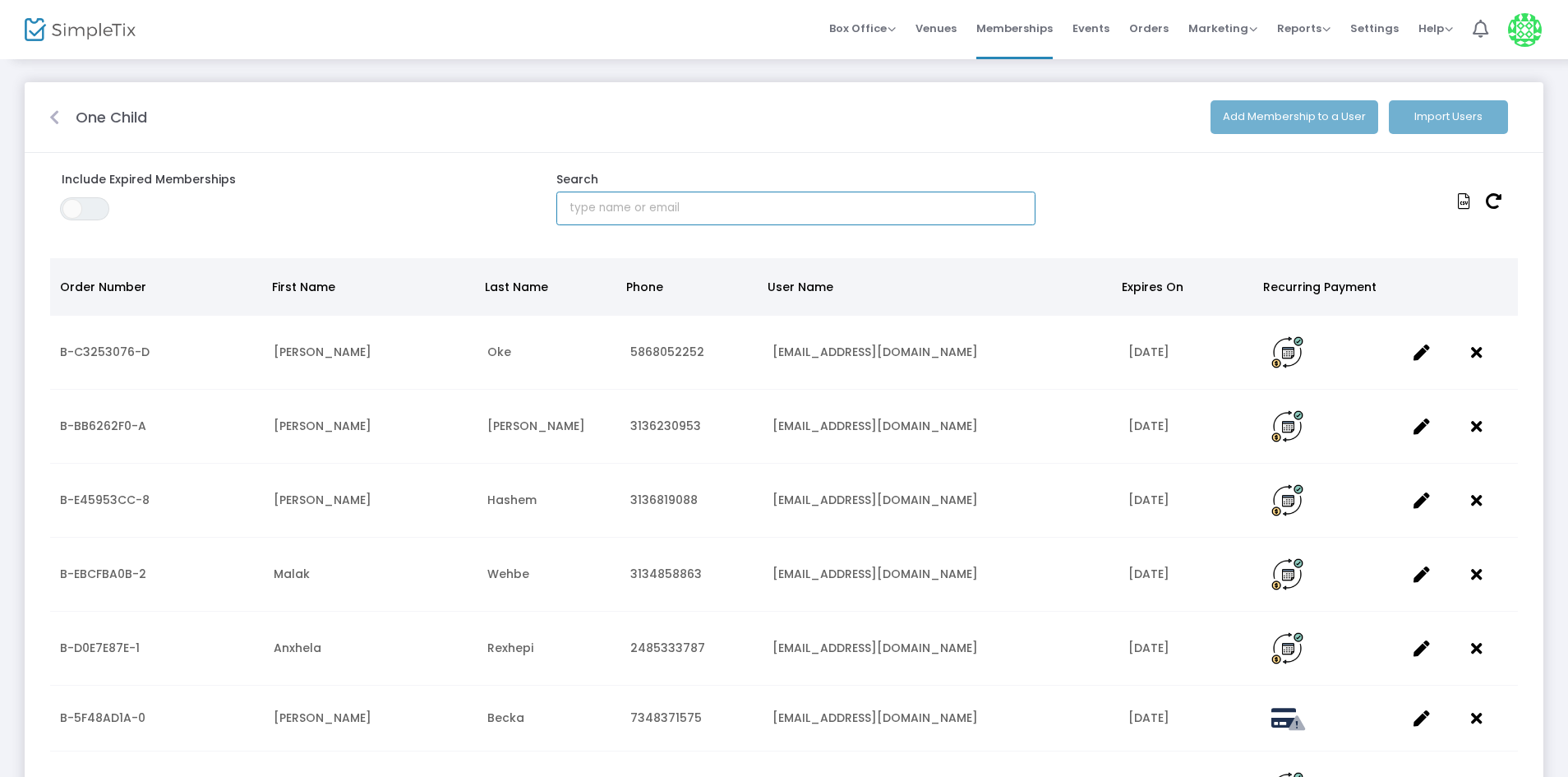
click at [667, 217] on input "text" at bounding box center [795, 209] width 479 height 33
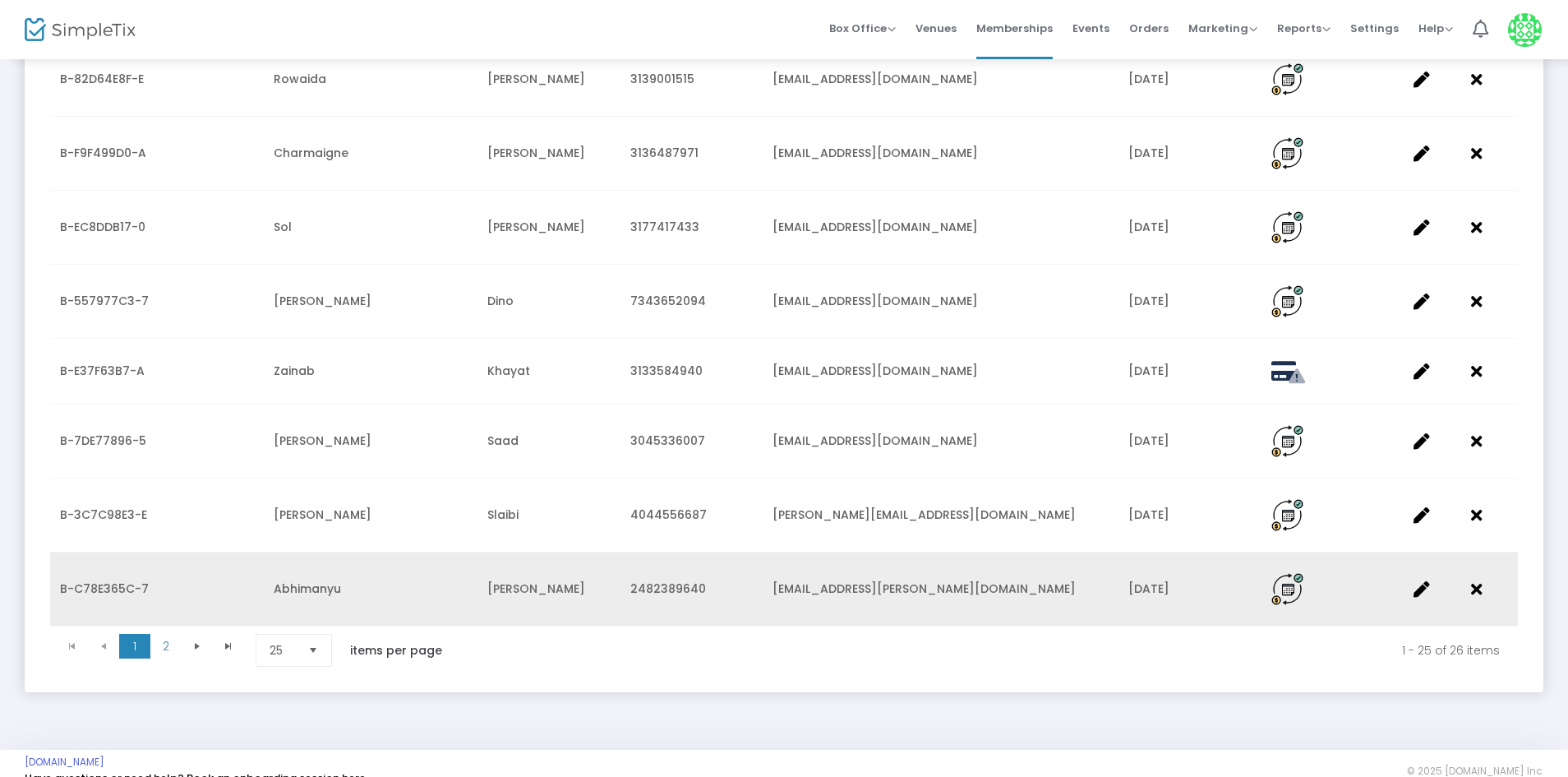
scroll to position [1534, 0]
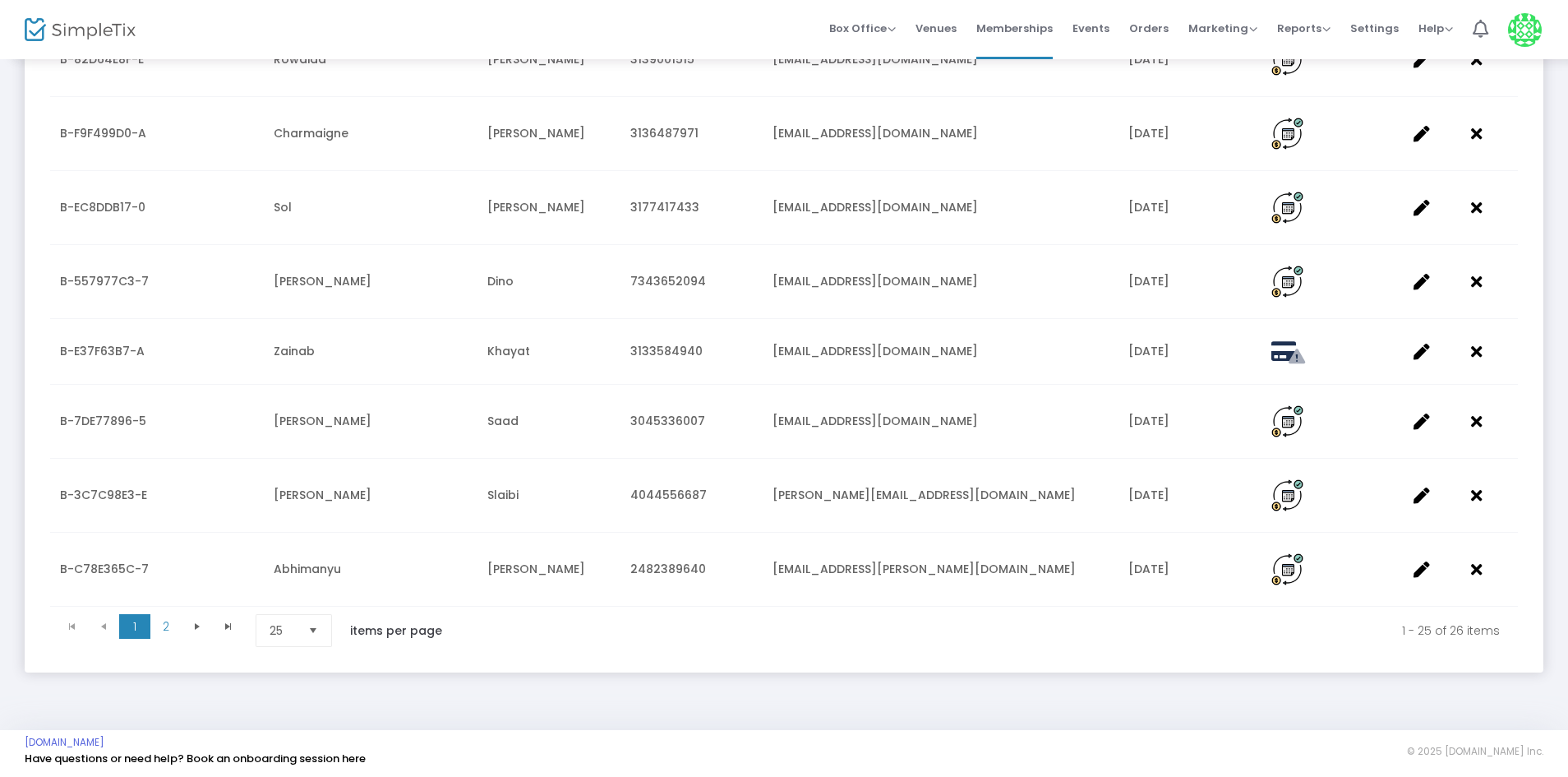
type input "l"
